Goal: Browse casually

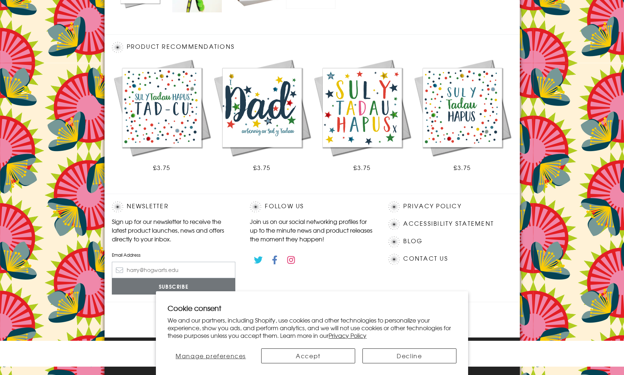
scroll to position [380, 0]
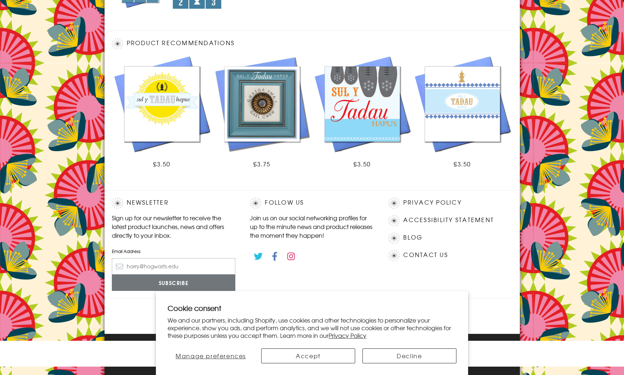
scroll to position [376, 0]
